Goal: Task Accomplishment & Management: Manage account settings

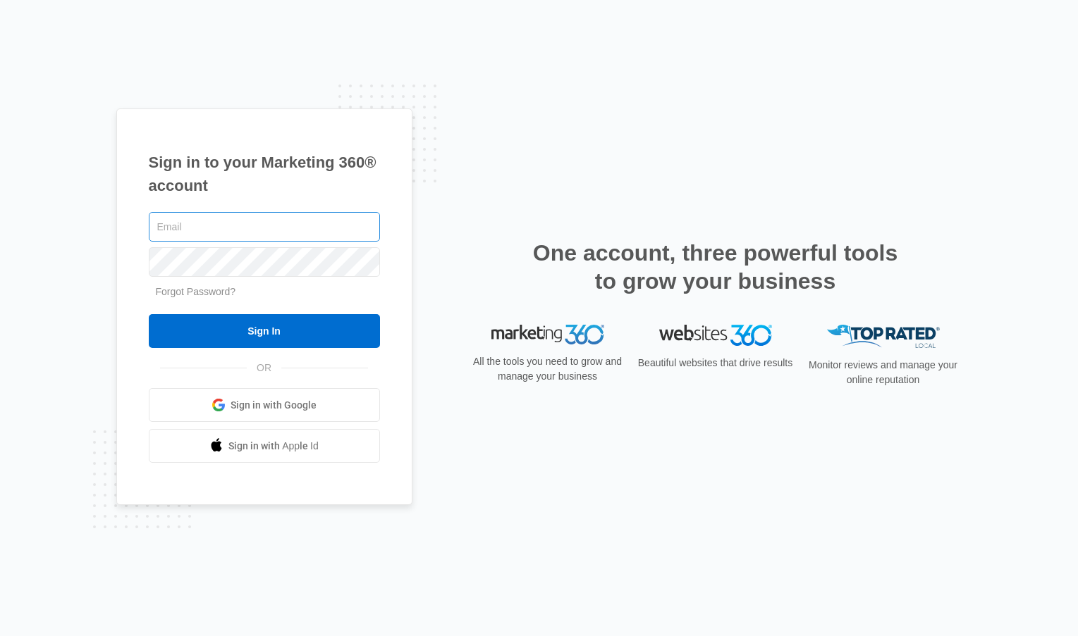
click at [252, 236] on input "text" at bounding box center [264, 227] width 231 height 30
type input "[EMAIL_ADDRESS][DOMAIN_NAME]"
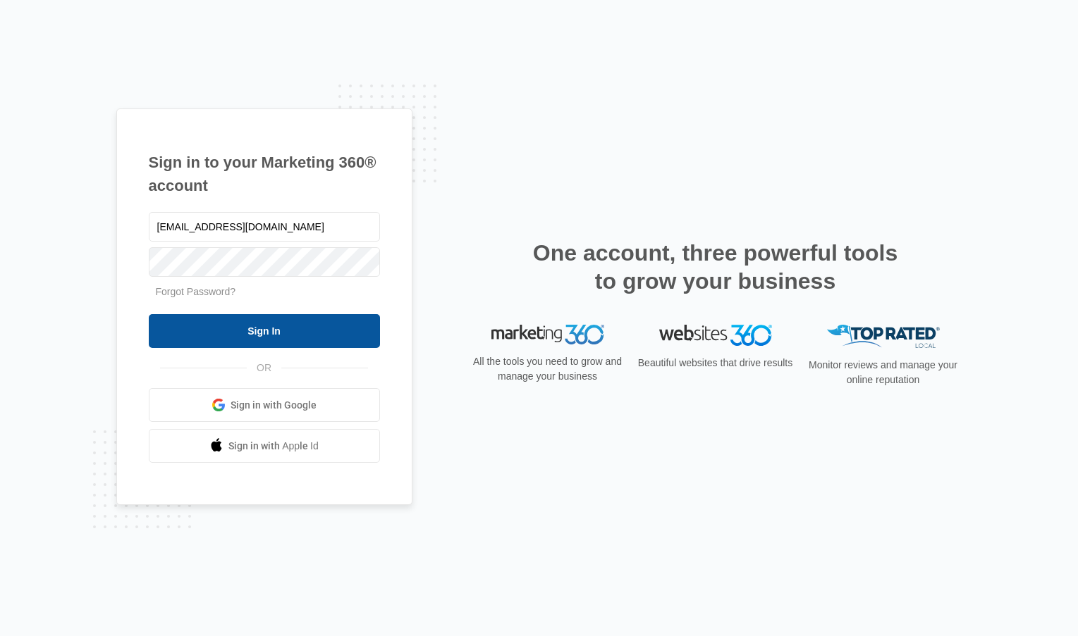
click at [269, 347] on input "Sign In" at bounding box center [264, 331] width 231 height 34
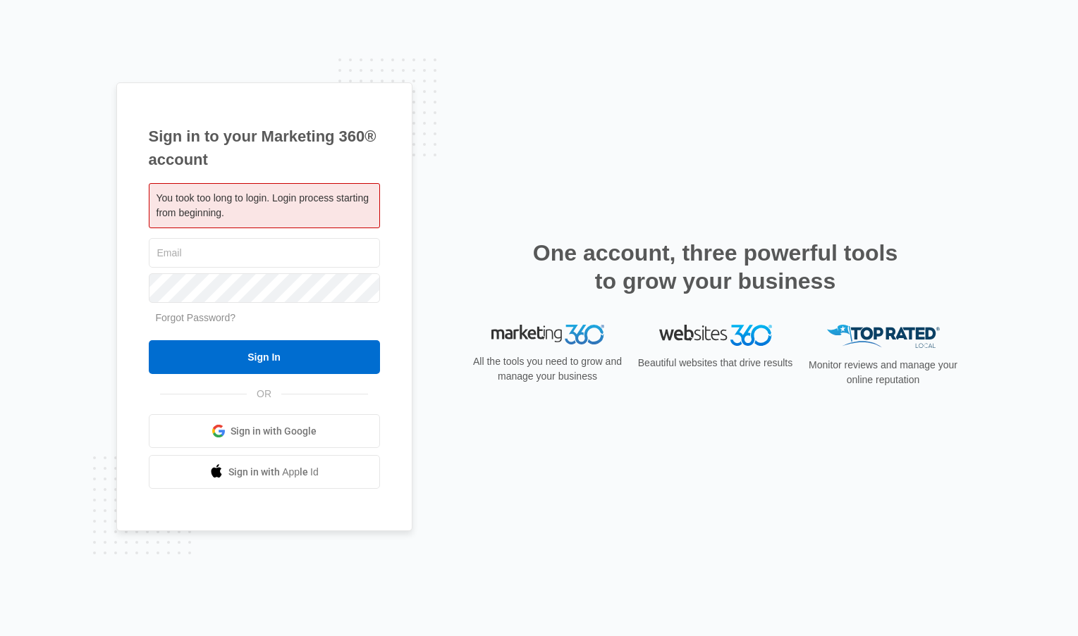
type input "[EMAIL_ADDRESS][DOMAIN_NAME]"
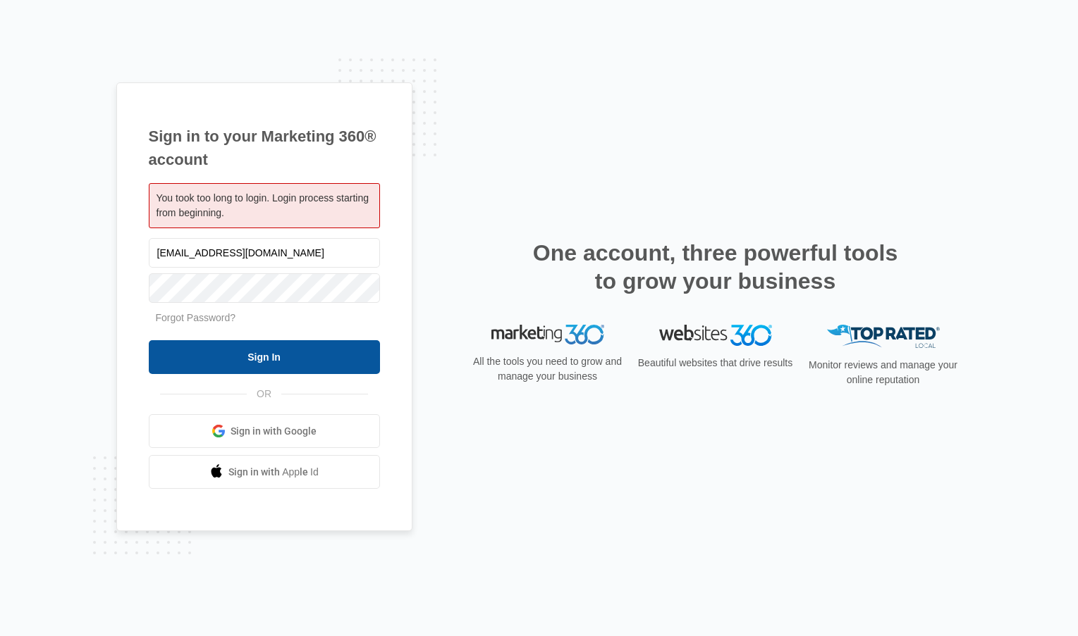
click at [270, 347] on input "Sign In" at bounding box center [264, 357] width 231 height 34
